Goal: Task Accomplishment & Management: Complete application form

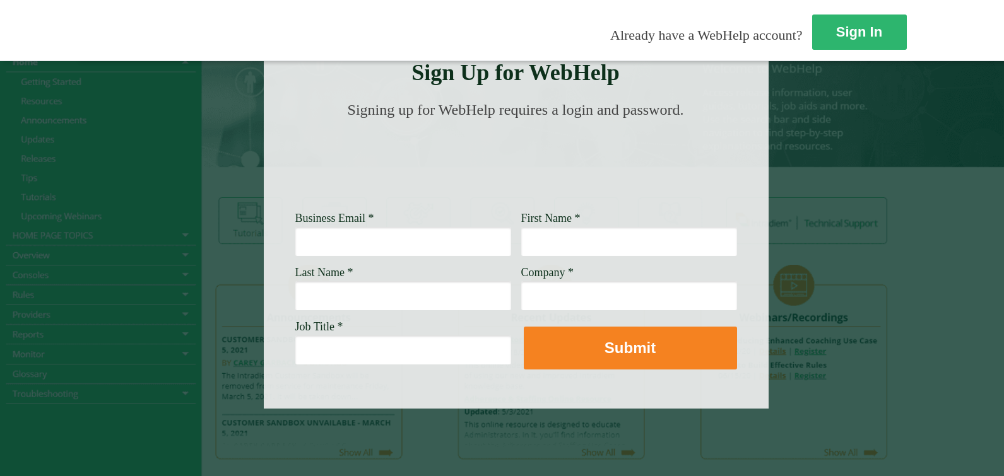
scroll to position [32, 0]
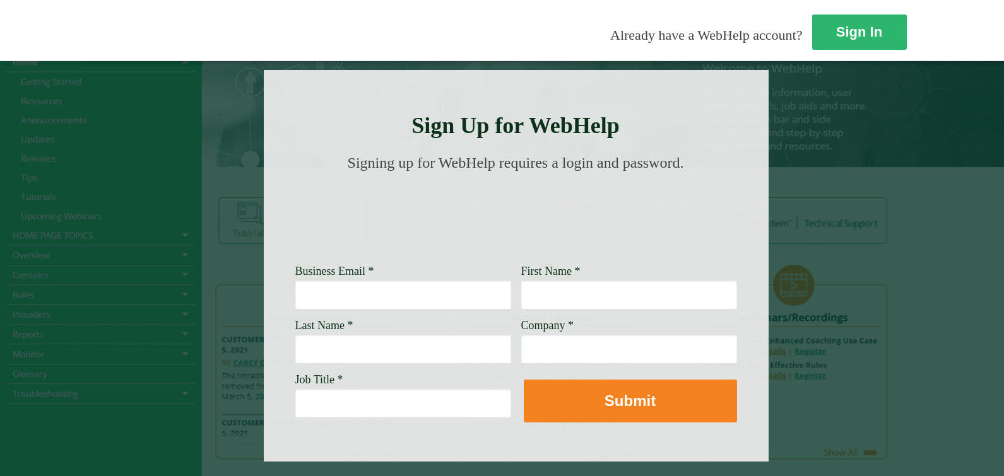
click at [295, 302] on input "Business Email *" at bounding box center [403, 294] width 216 height 29
type input "[PERSON_NAME][EMAIL_ADDRESS][PERSON_NAME][DOMAIN_NAME]"
type input "[PERSON_NAME]"
type input "Knight"
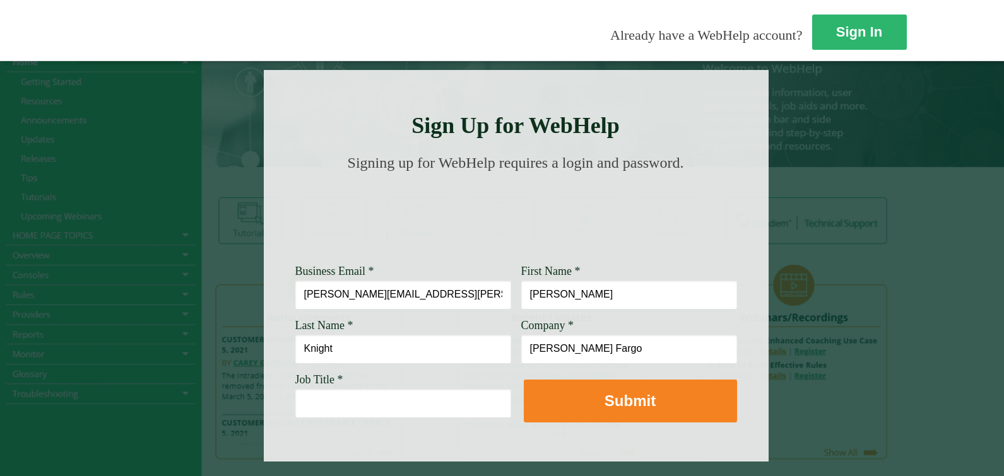
type input "[PERSON_NAME] Fargo"
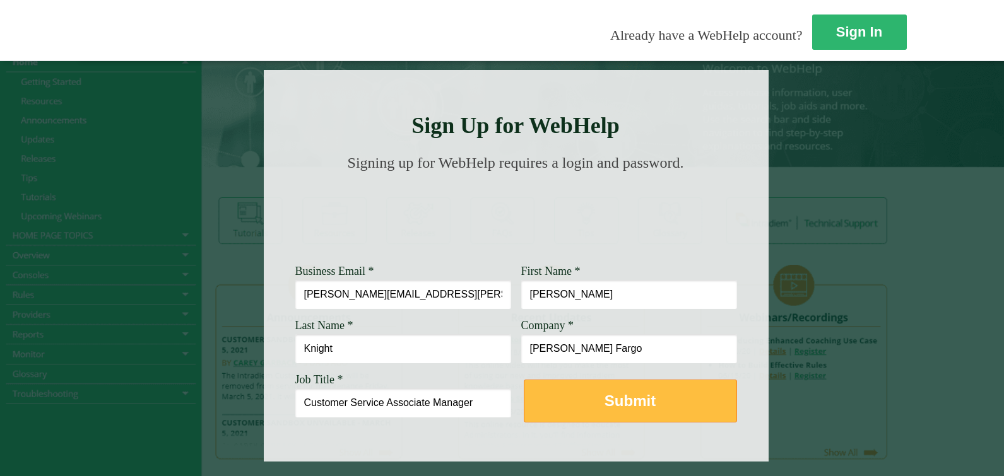
type input "Customer Service Associate Manager"
click at [604, 401] on strong "Submit" at bounding box center [629, 400] width 51 height 17
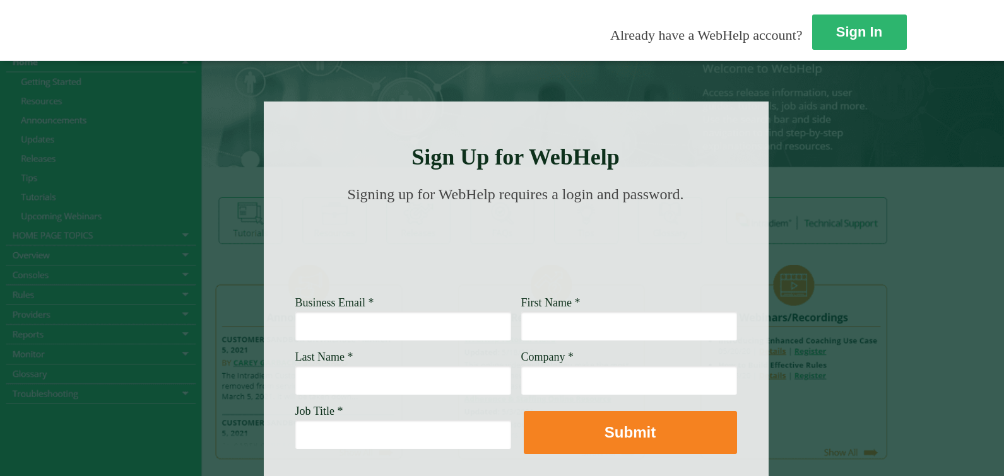
scroll to position [63, 0]
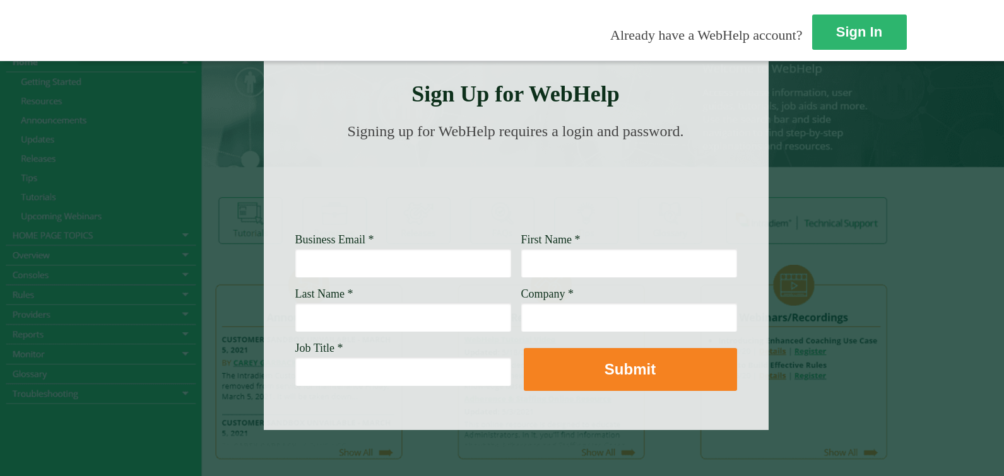
click at [295, 265] on input "Business Email *" at bounding box center [403, 263] width 216 height 29
type input "[PERSON_NAME][EMAIL_ADDRESS][PERSON_NAME][DOMAIN_NAME]"
type input "W"
type input "[PERSON_NAME]"
type input "Knight"
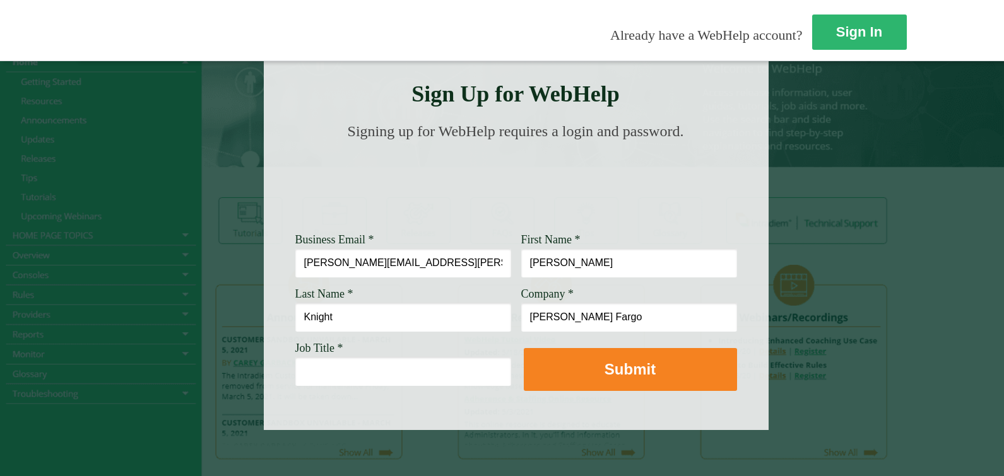
type input "[PERSON_NAME] Fargo"
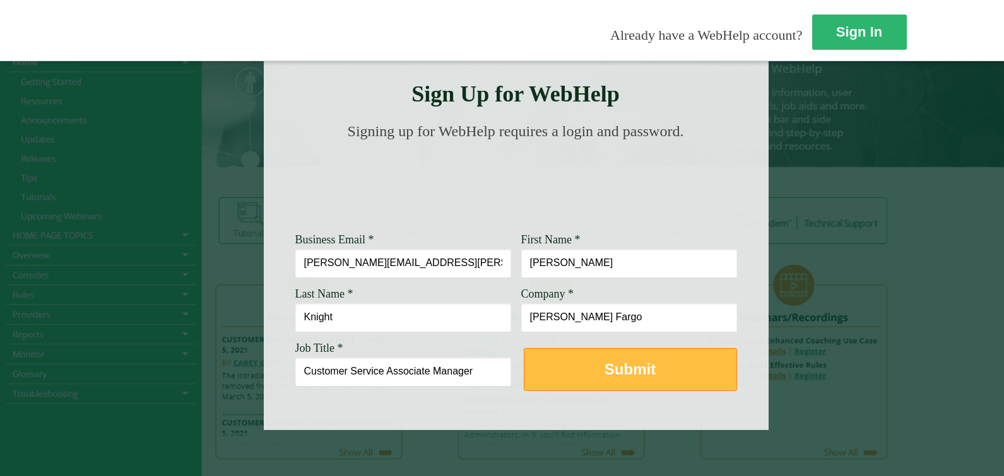
type input "Customer Service Associate Manager"
click at [524, 370] on button "Submit" at bounding box center [630, 369] width 213 height 43
